Goal: Use online tool/utility: Utilize a website feature to perform a specific function

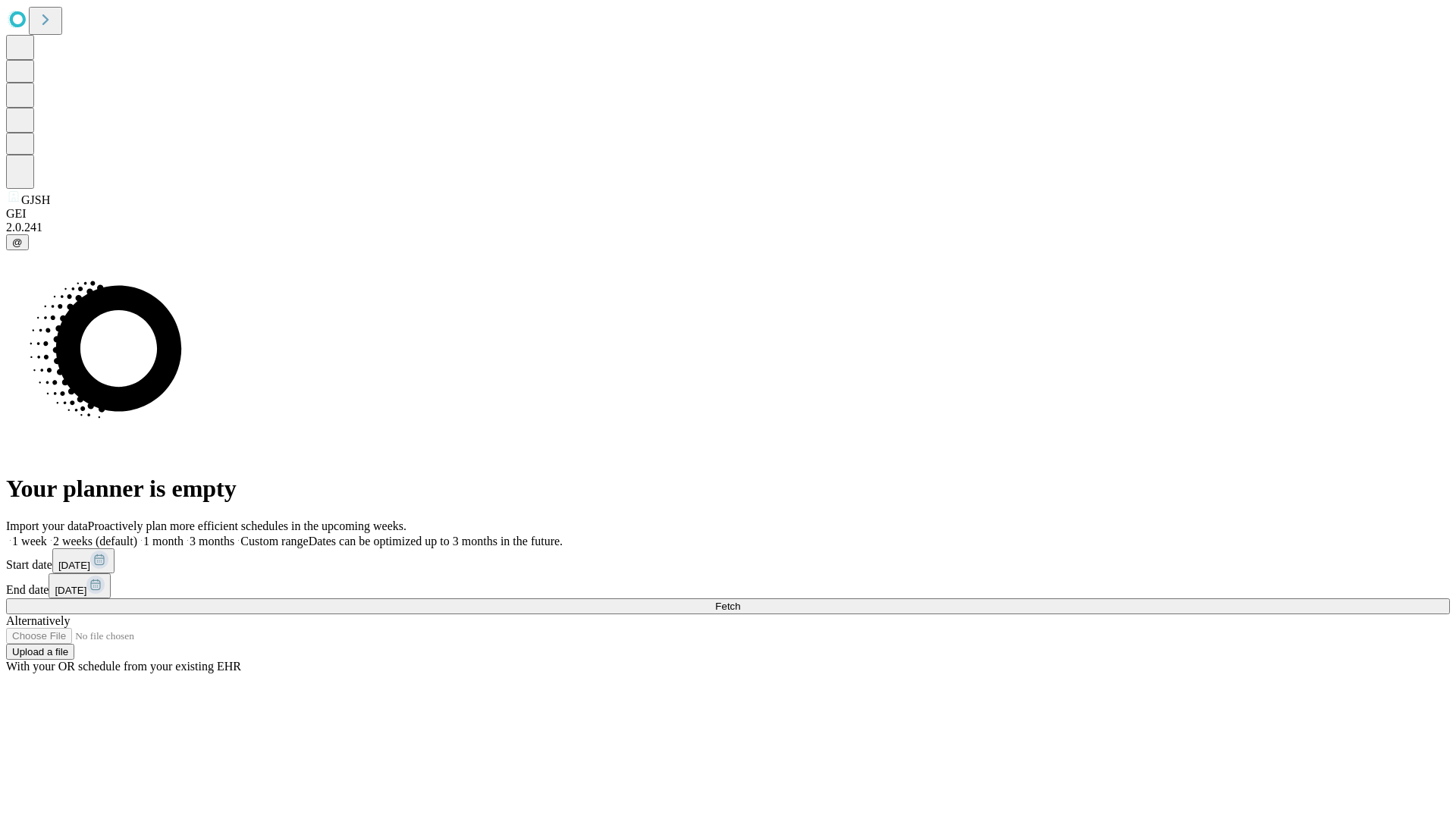
click at [740, 601] on span "Fetch" at bounding box center [728, 606] width 25 height 12
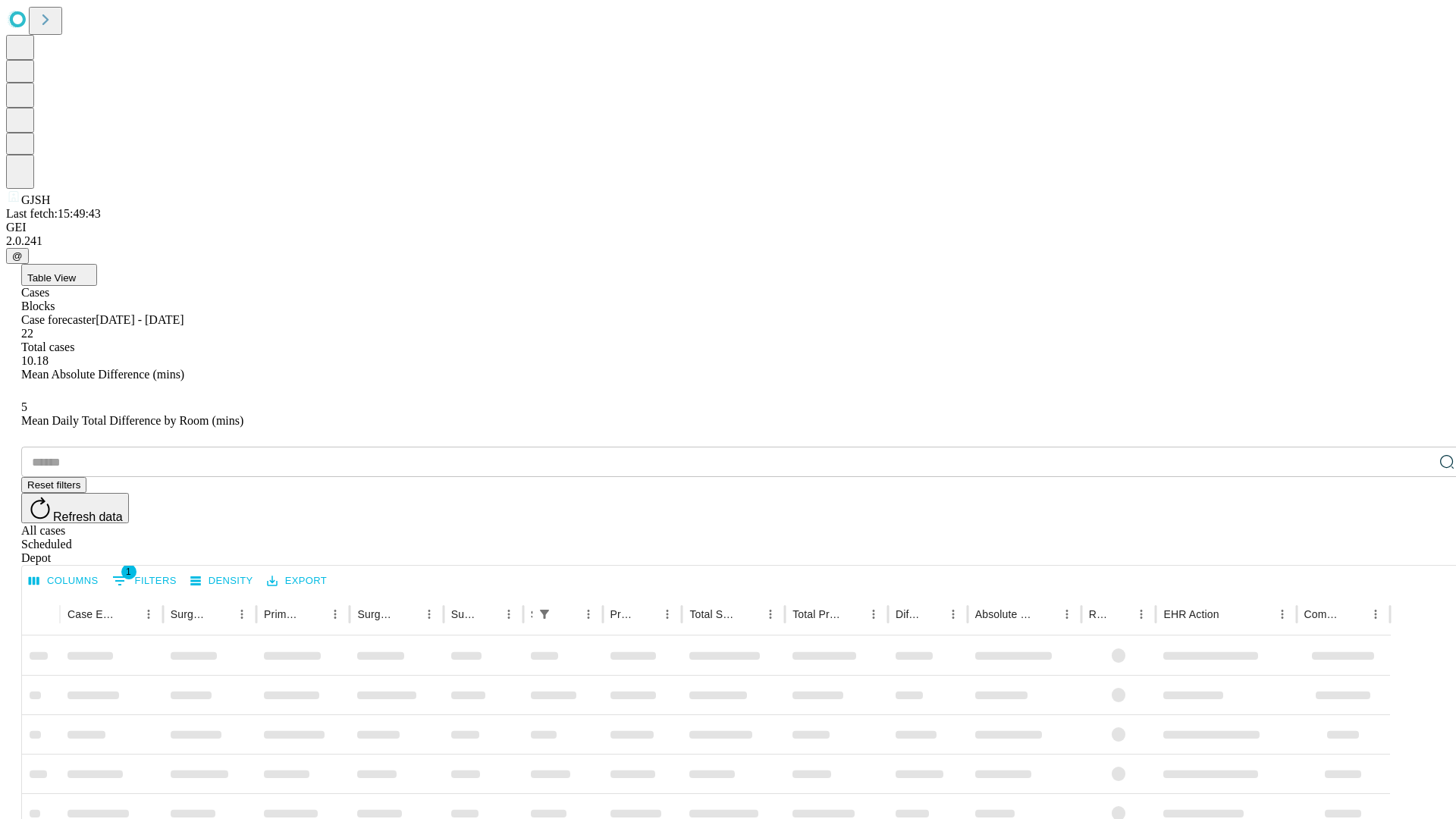
click at [76, 272] on span "Table View" at bounding box center [51, 277] width 49 height 12
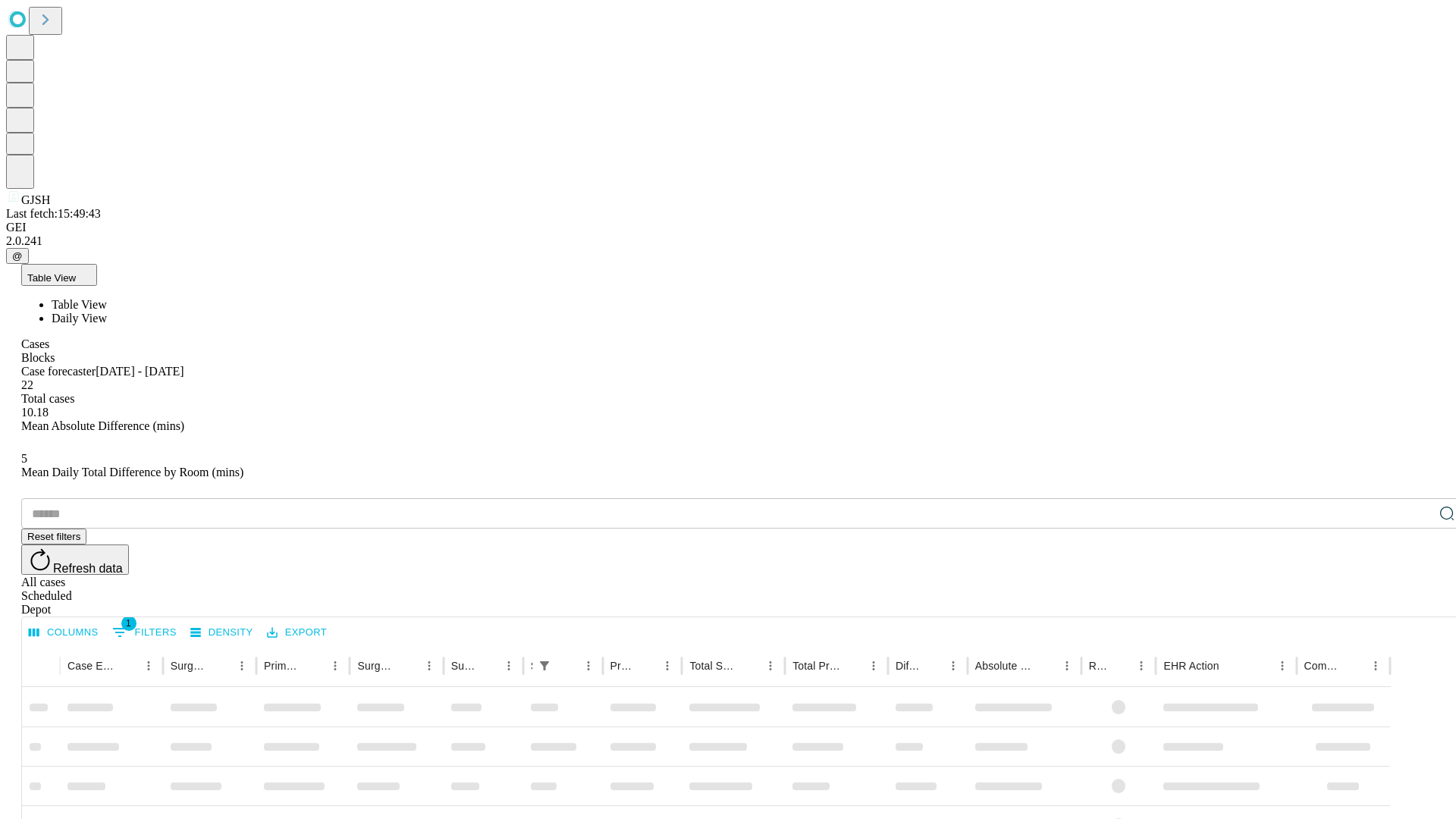
click at [107, 312] on span "Daily View" at bounding box center [79, 318] width 55 height 13
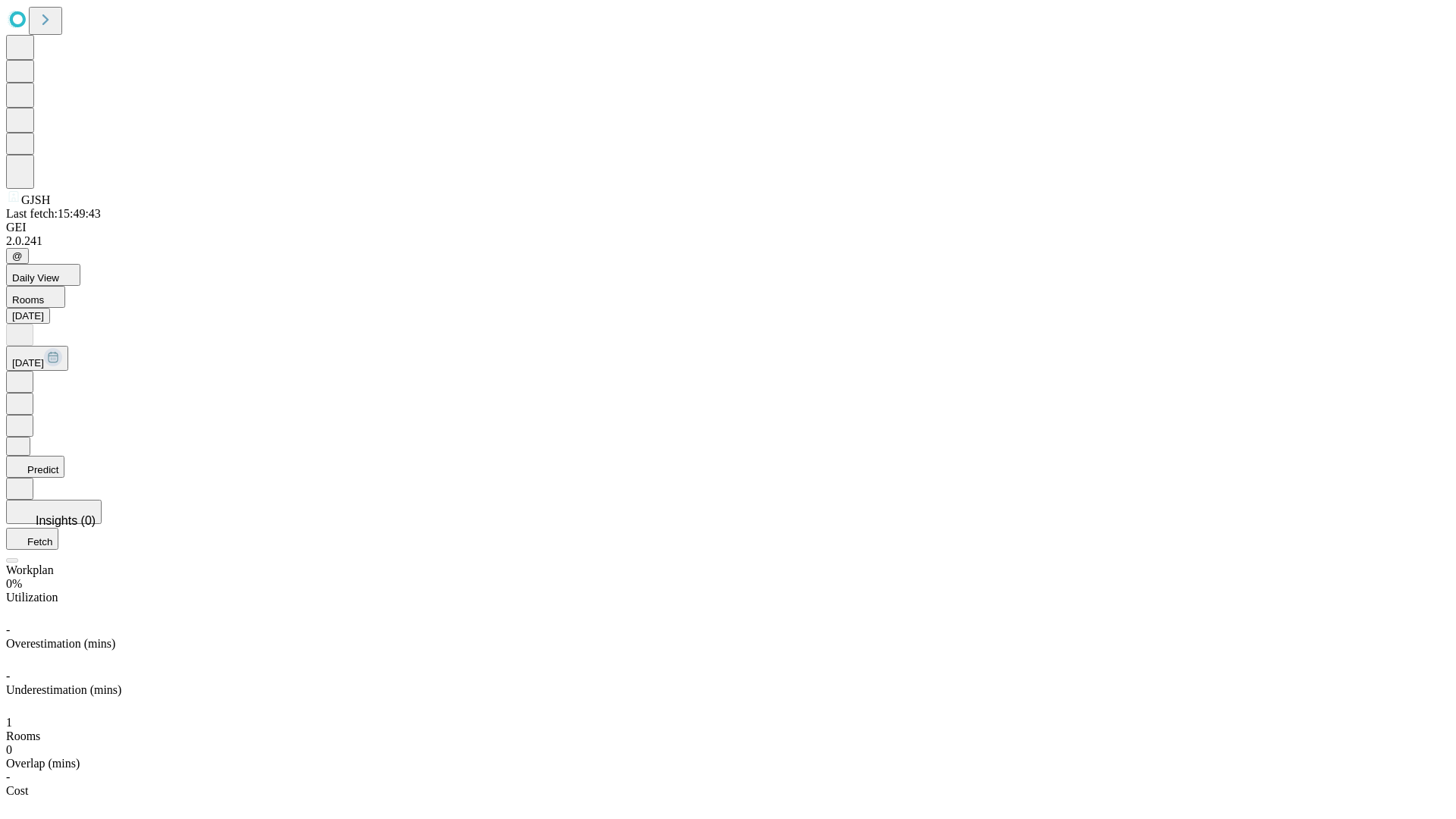
click at [65, 456] on button "Predict" at bounding box center [35, 466] width 58 height 22
